Goal: Task Accomplishment & Management: Use online tool/utility

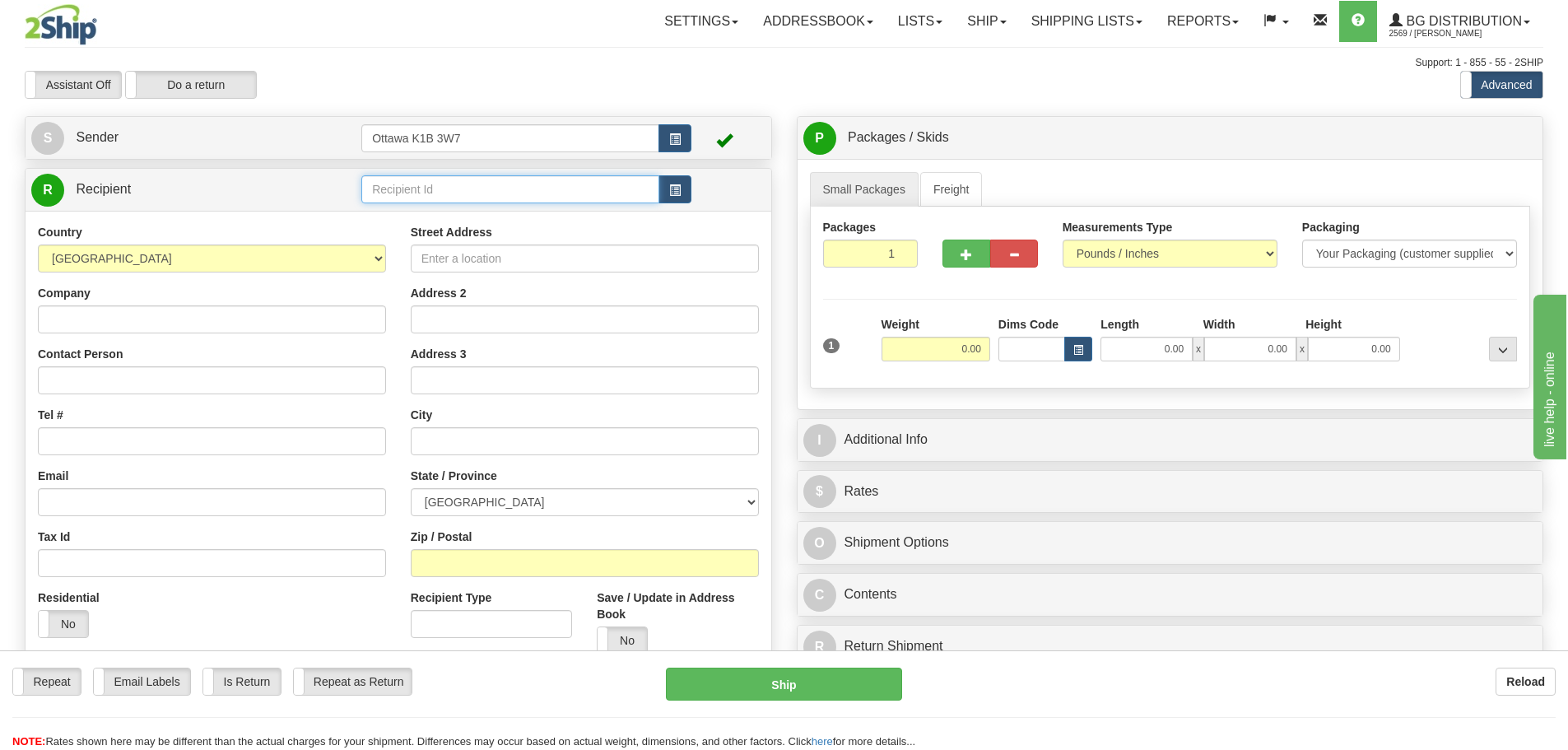
click at [493, 199] on input "text" at bounding box center [510, 189] width 298 height 28
type input "910781"
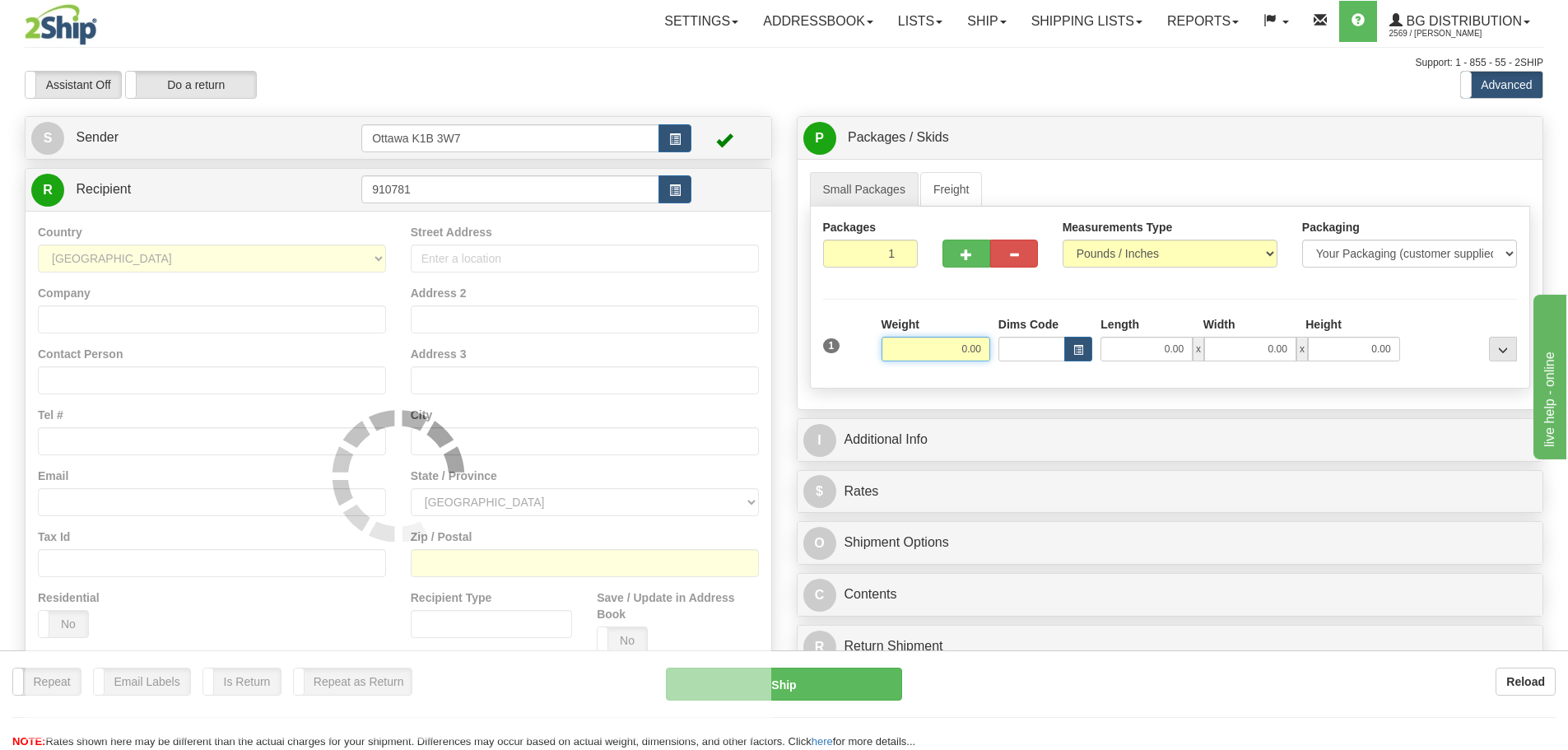
click at [571, 98] on div "Assistant On Assistant Off Do a return Do a return" at bounding box center [333, 85] width 642 height 28
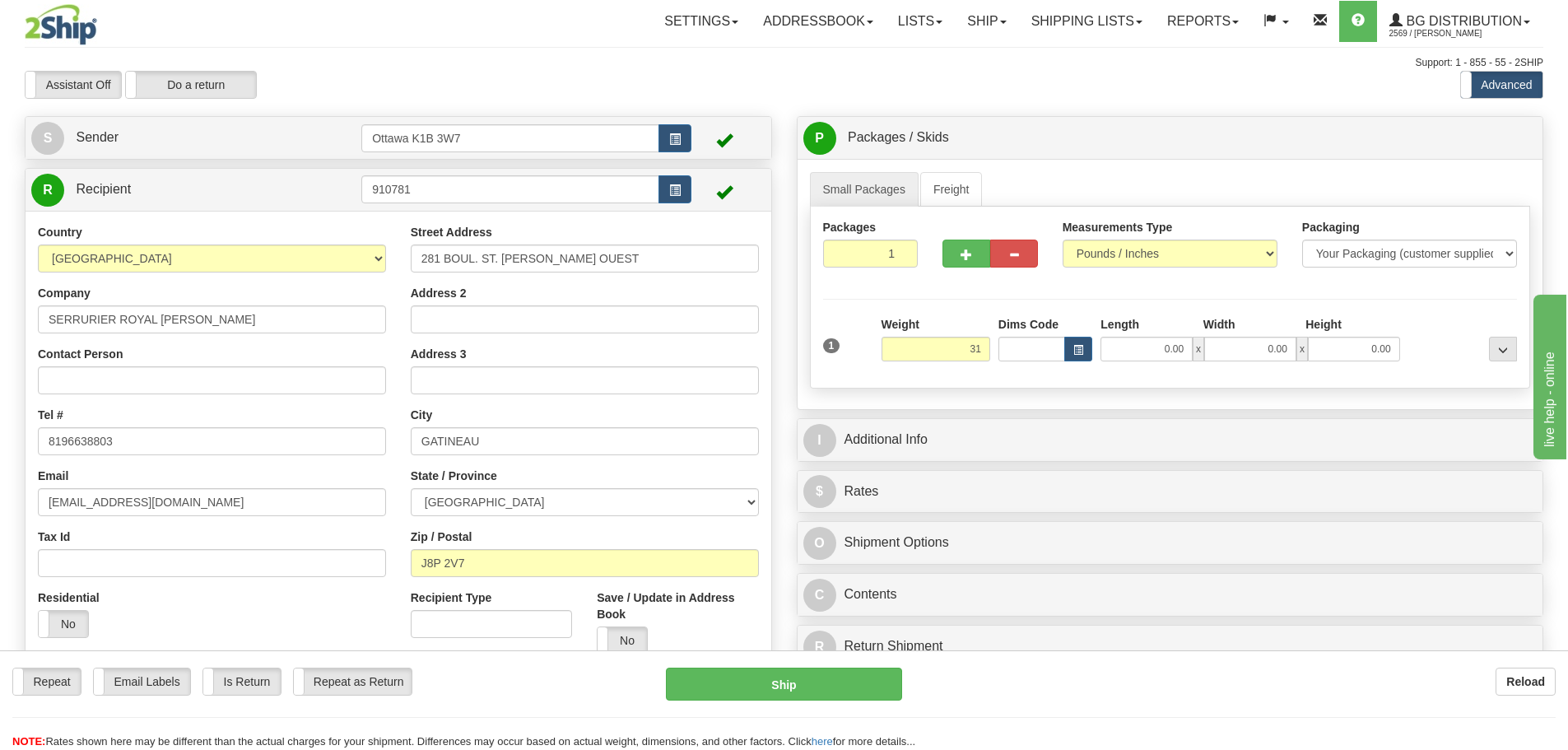
type input "31.00"
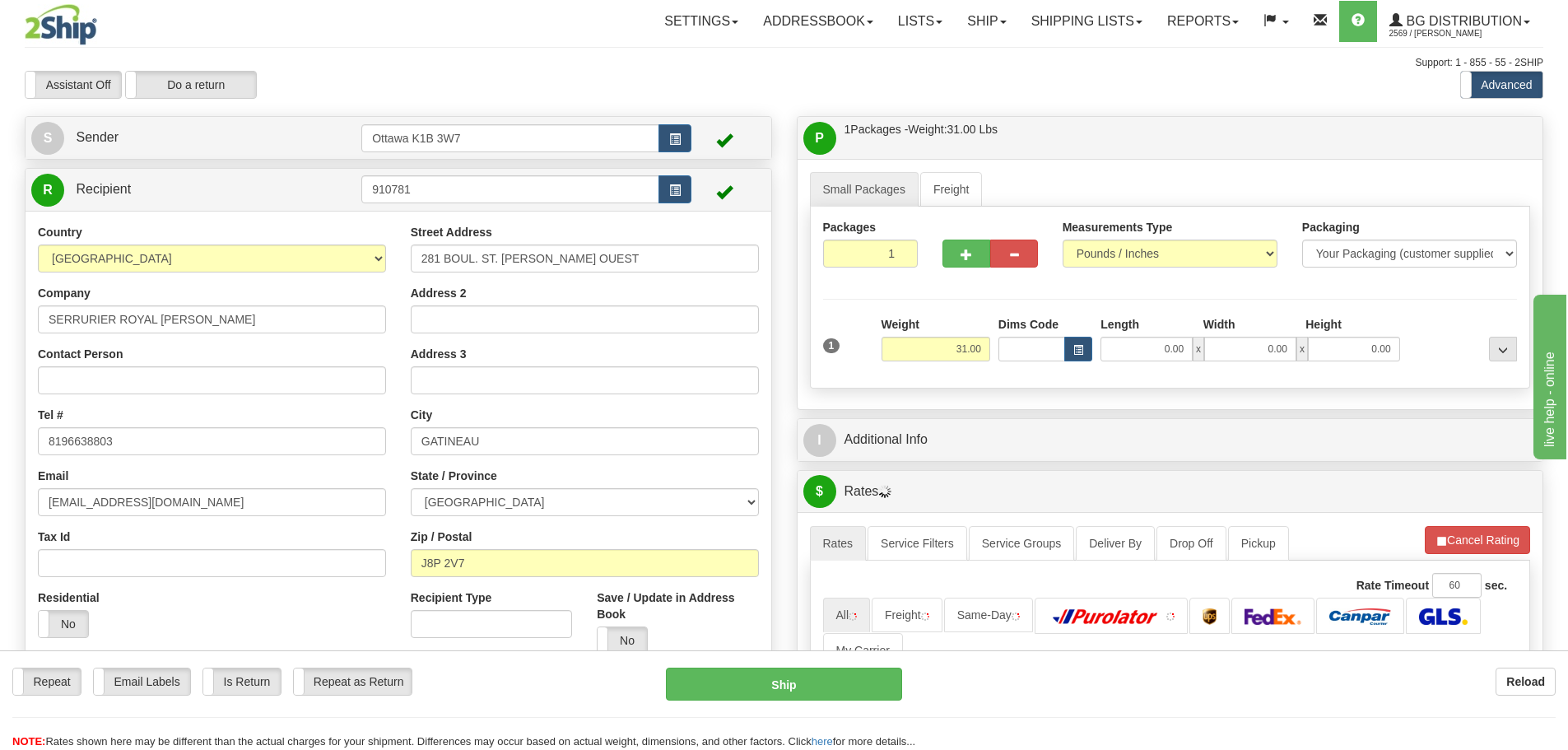
click at [964, 237] on div at bounding box center [990, 229] width 96 height 20
click at [962, 251] on span "button" at bounding box center [966, 255] width 12 height 11
type input "2"
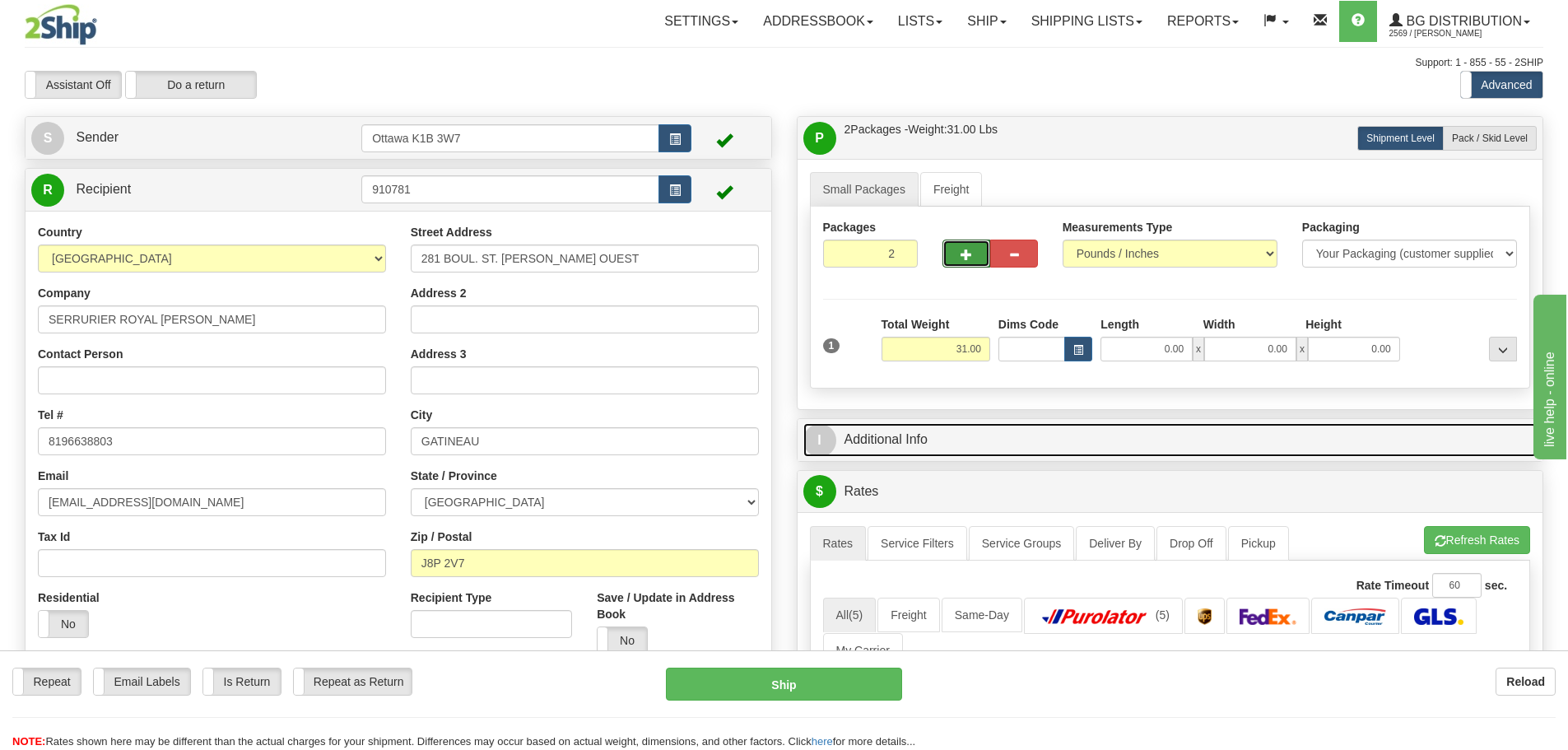
click at [1082, 437] on link "I Additional Info" at bounding box center [1170, 439] width 734 height 34
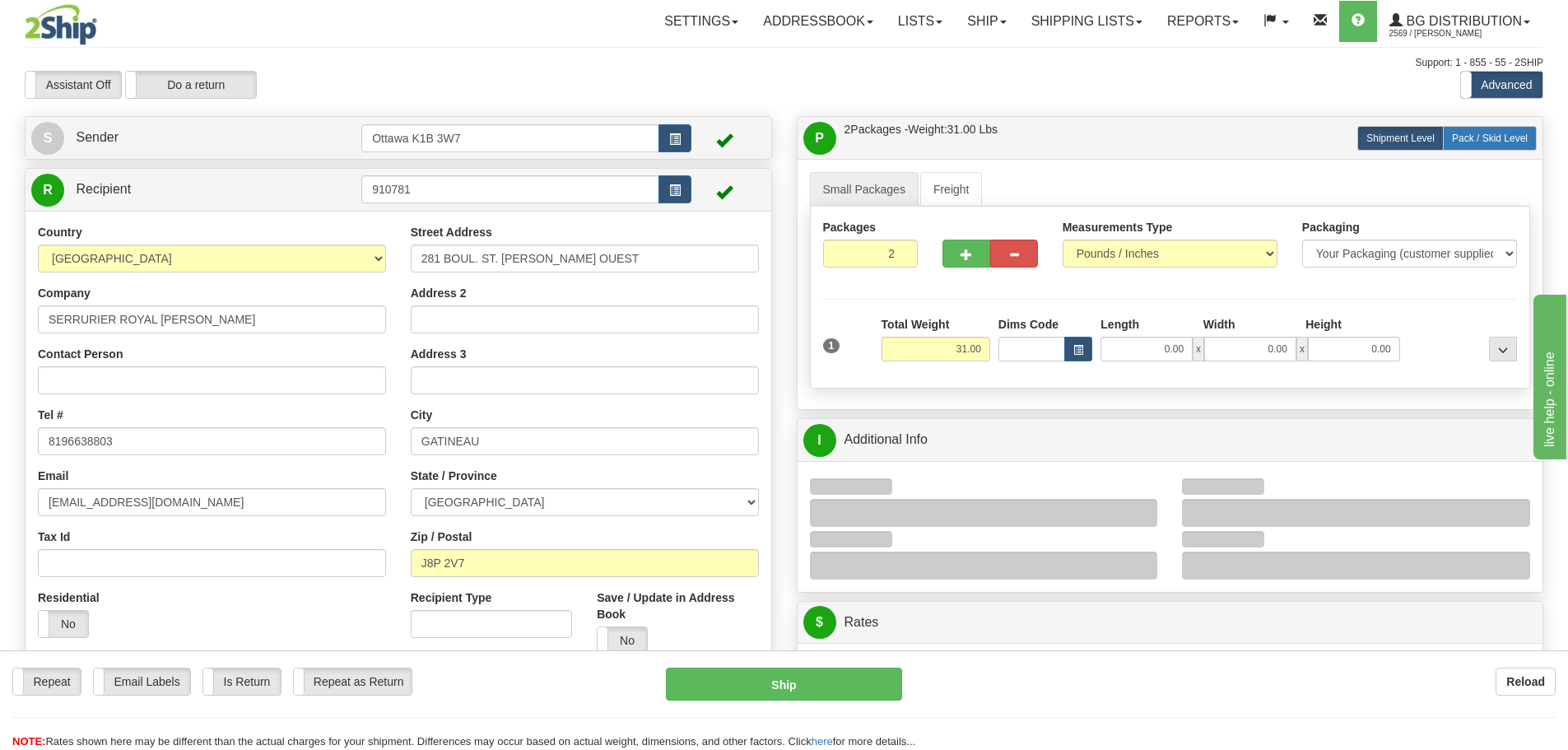
click at [1451, 149] on label "Pack / Skid Level Pack.." at bounding box center [1490, 138] width 94 height 25
radio input "true"
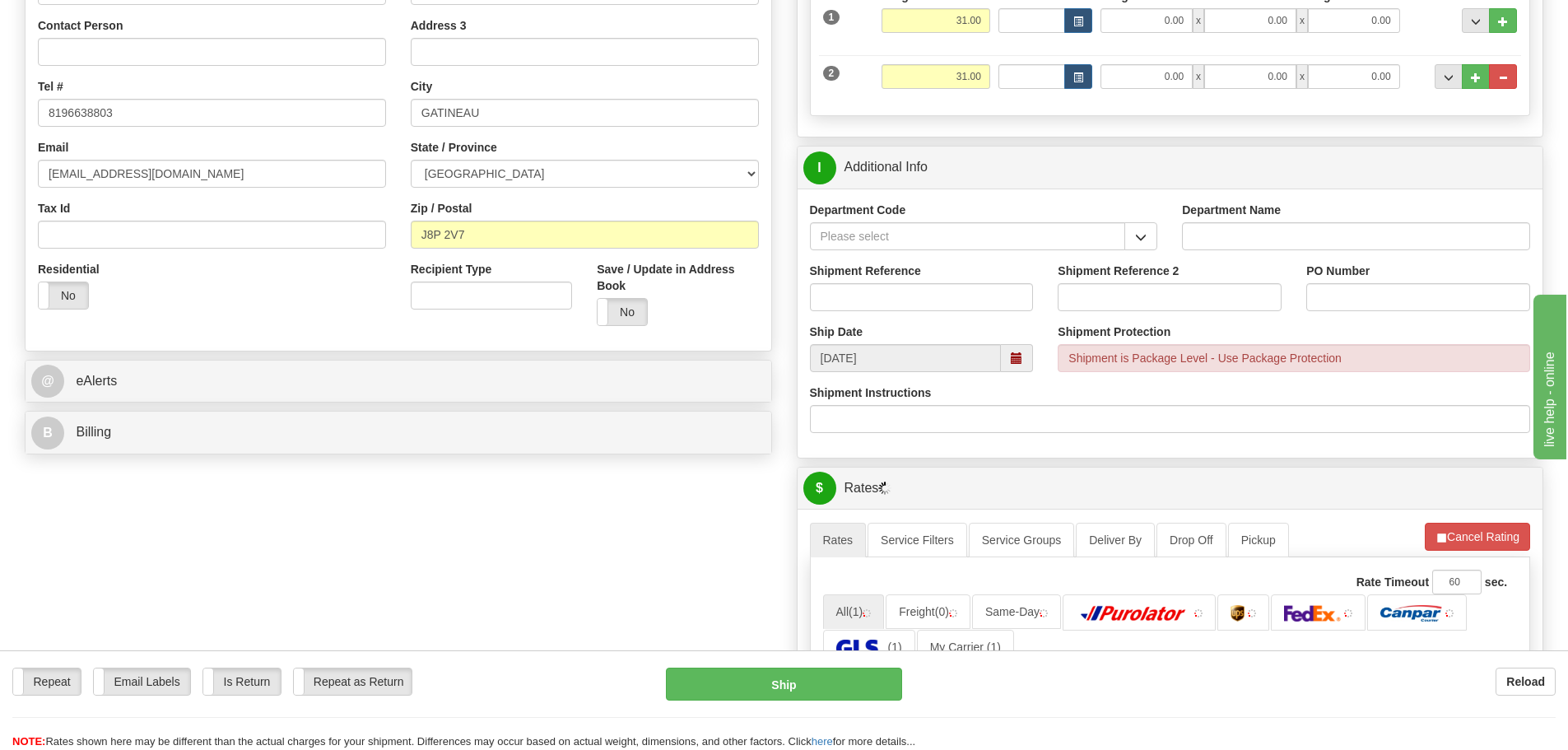
scroll to position [329, 0]
click at [1136, 233] on span "button" at bounding box center [1141, 237] width 12 height 11
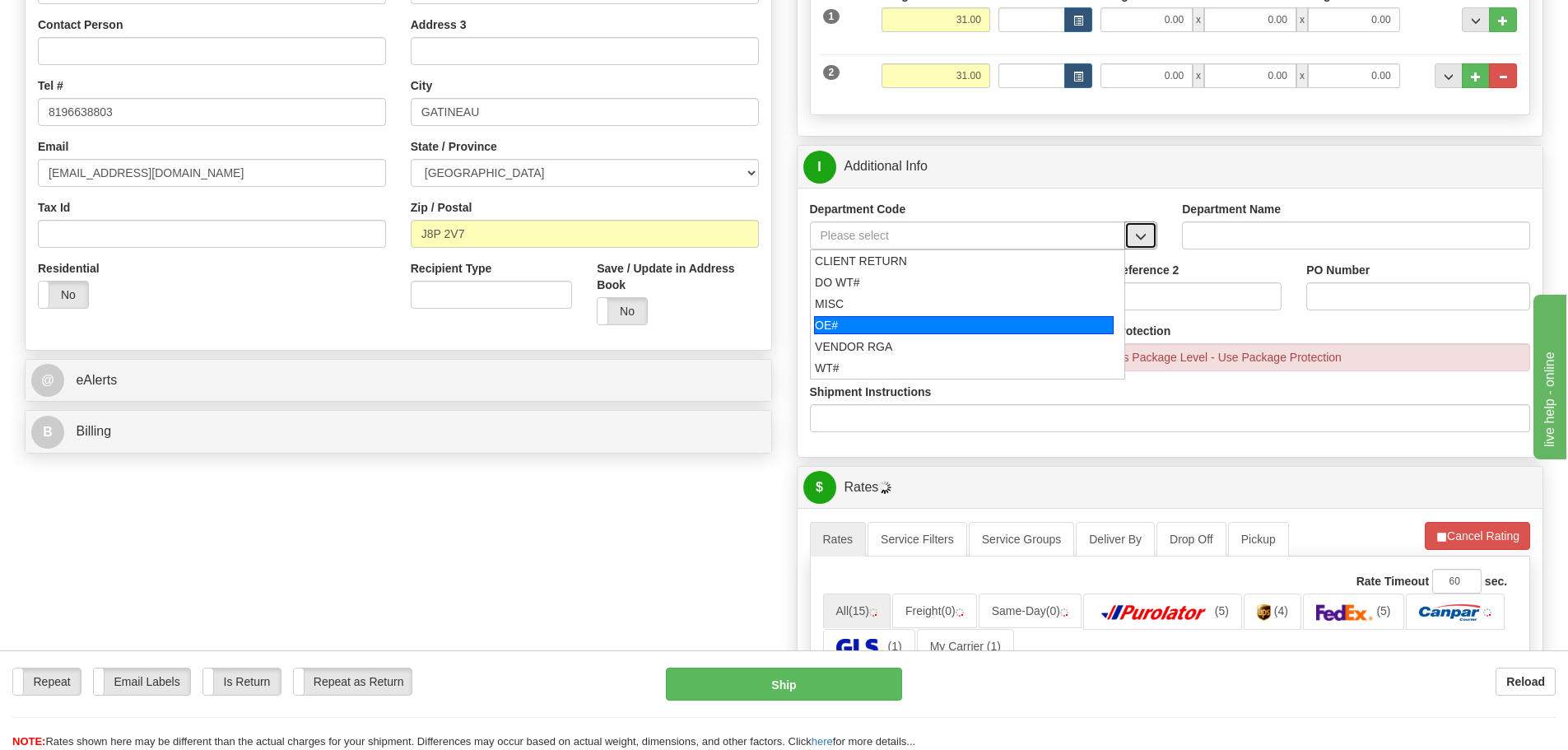
click at [885, 320] on div "OE#" at bounding box center [964, 325] width 300 height 18
type input "OE#"
type input "ORDERS"
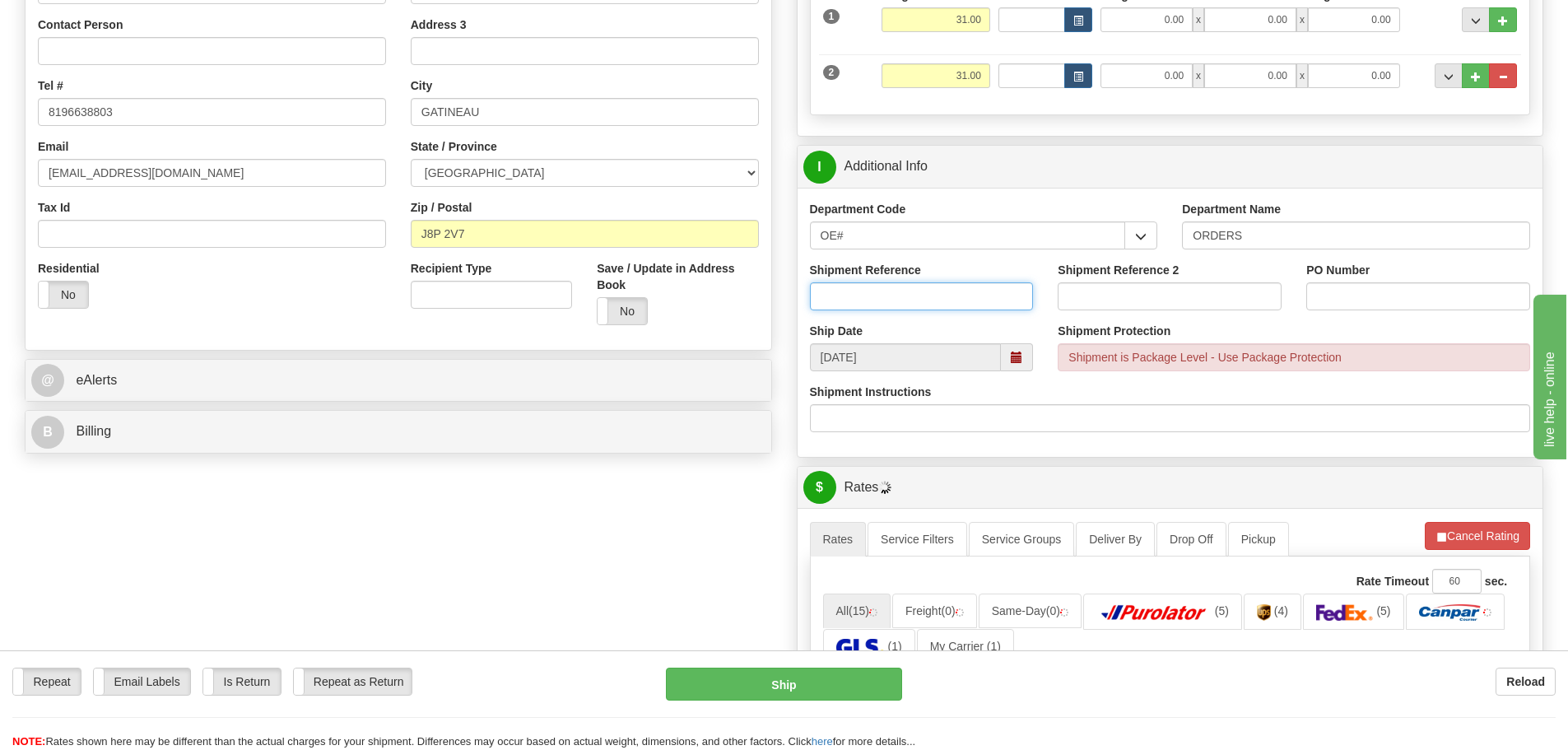
click at [885, 303] on input "Shipment Reference" at bounding box center [922, 296] width 224 height 28
type input "50317419-02"
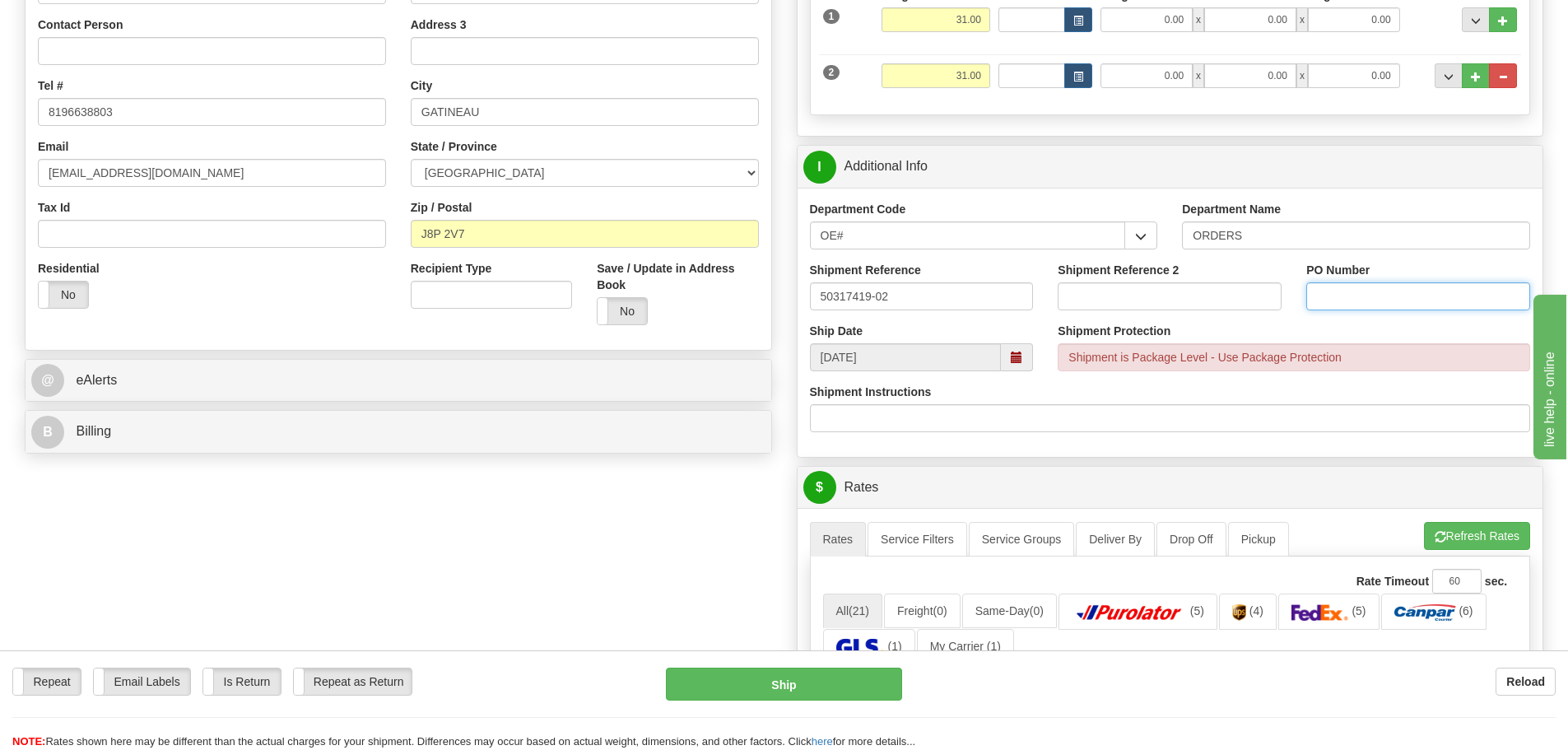
click at [1379, 296] on input "PO Number" at bounding box center [1418, 296] width 224 height 28
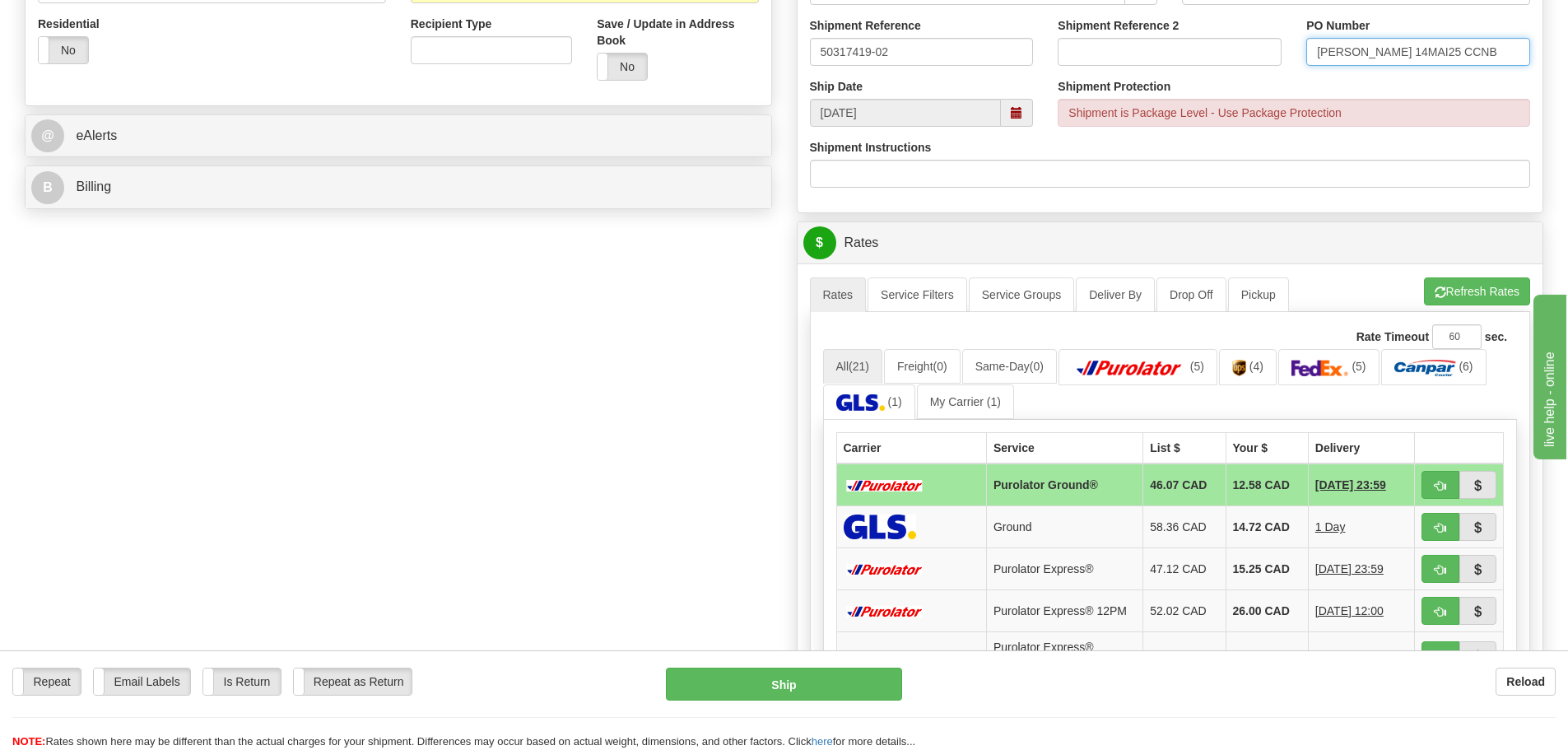
scroll to position [576, 0]
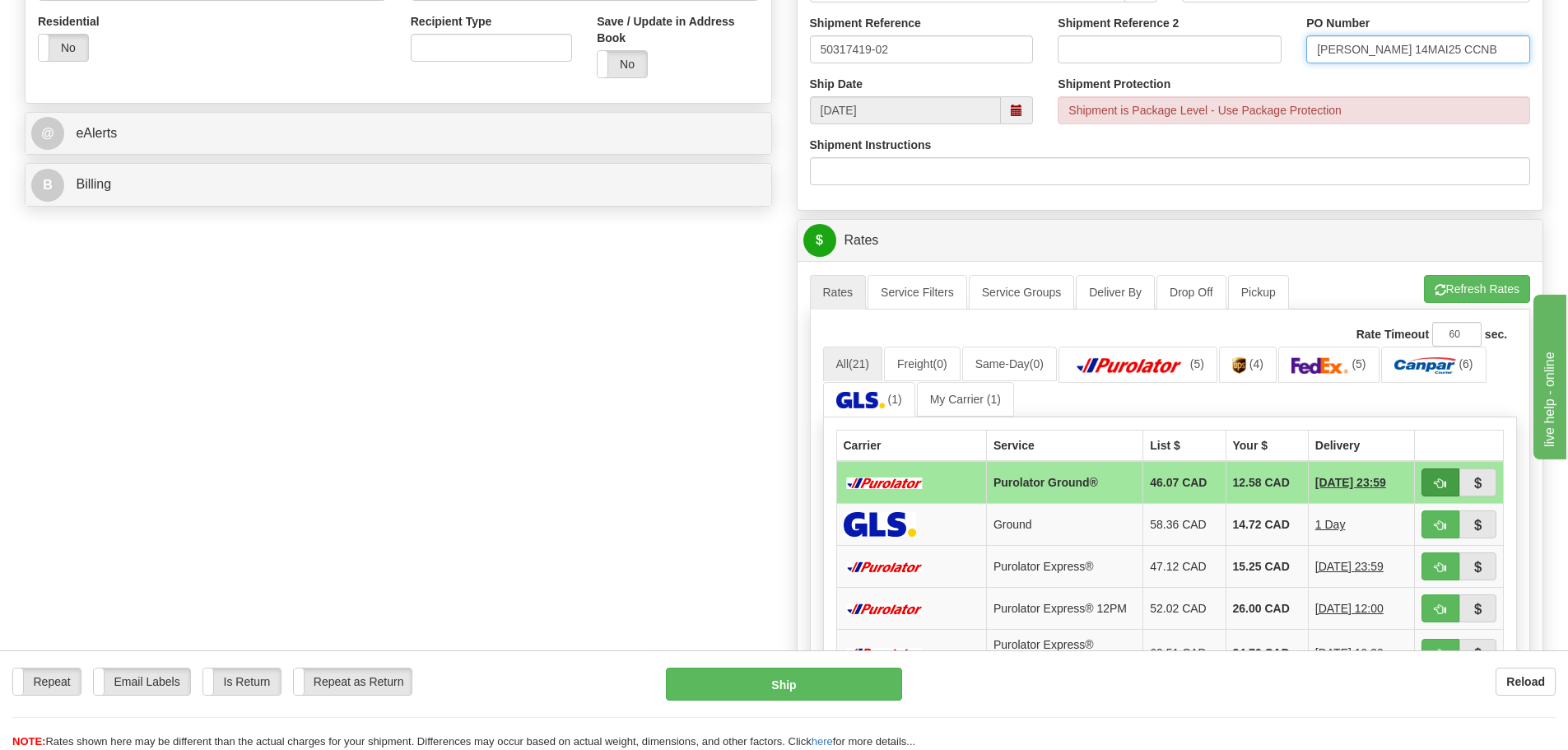
type input "[PERSON_NAME] 14MAI25 CCNB"
click at [1438, 474] on button "button" at bounding box center [1439, 482] width 38 height 28
type input "260"
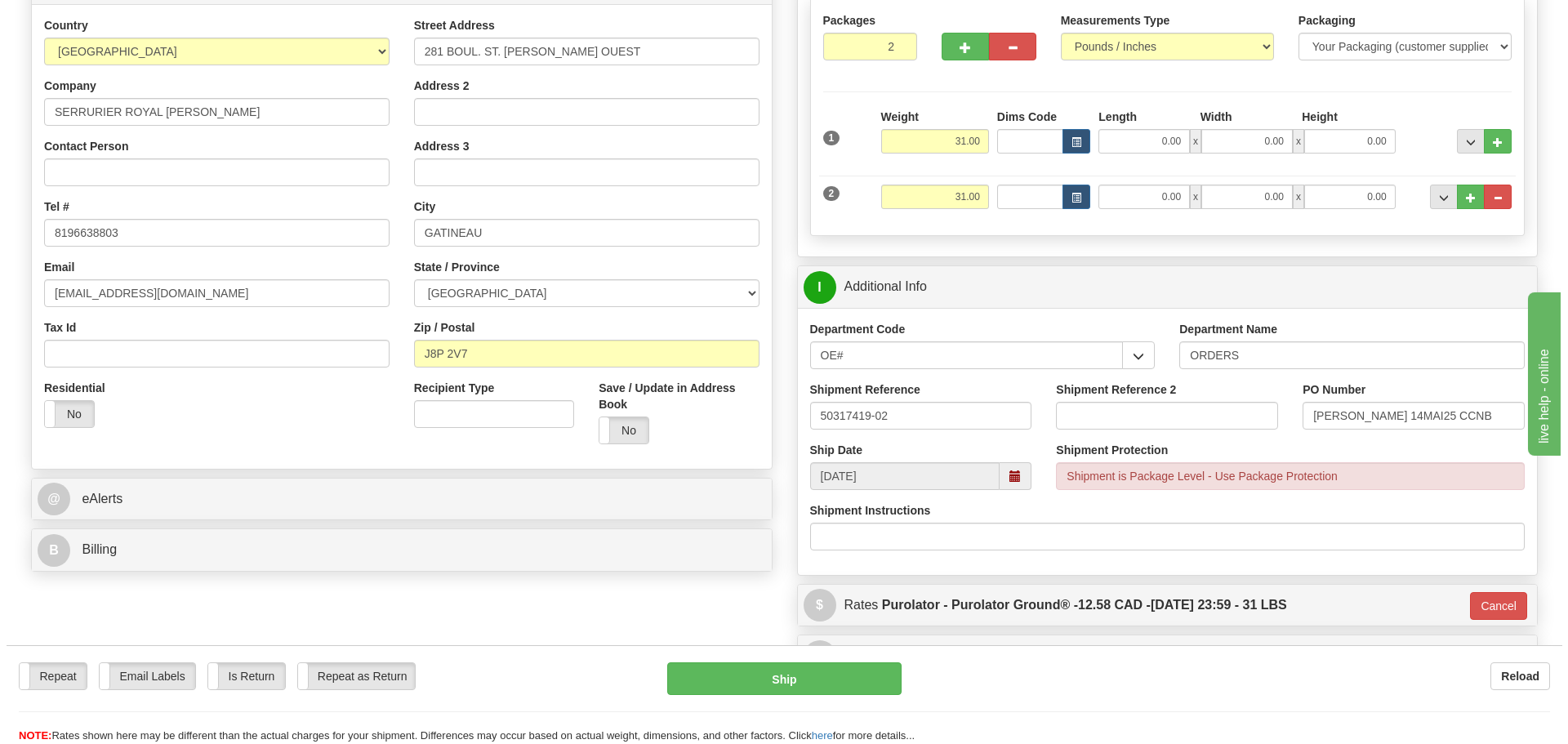
scroll to position [245, 0]
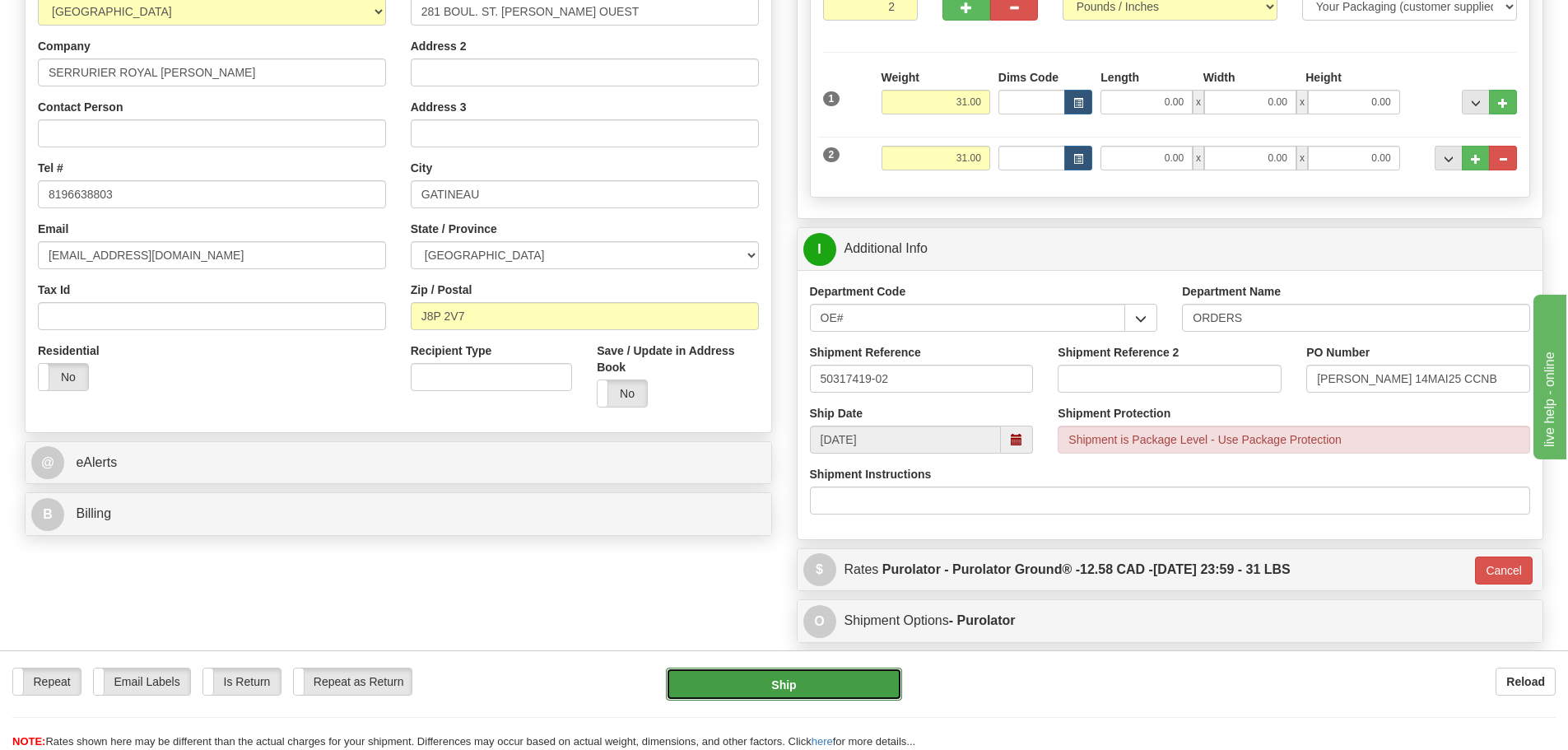
click at [854, 683] on button "Ship" at bounding box center [783, 684] width 236 height 33
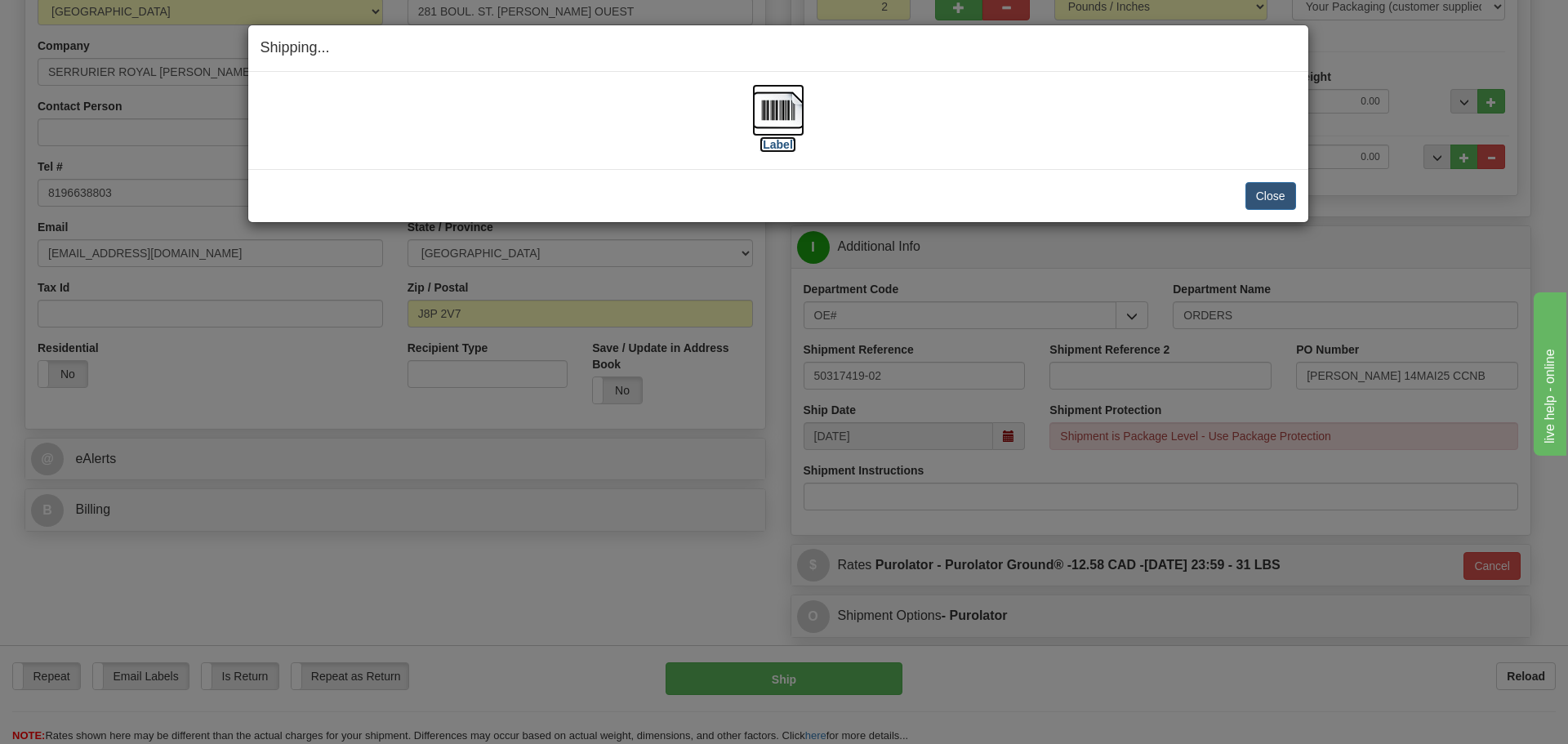
click at [780, 149] on label "[Label]" at bounding box center [778, 145] width 37 height 16
click at [1270, 201] on button "Close" at bounding box center [1271, 196] width 51 height 27
